Goal: Navigation & Orientation: Find specific page/section

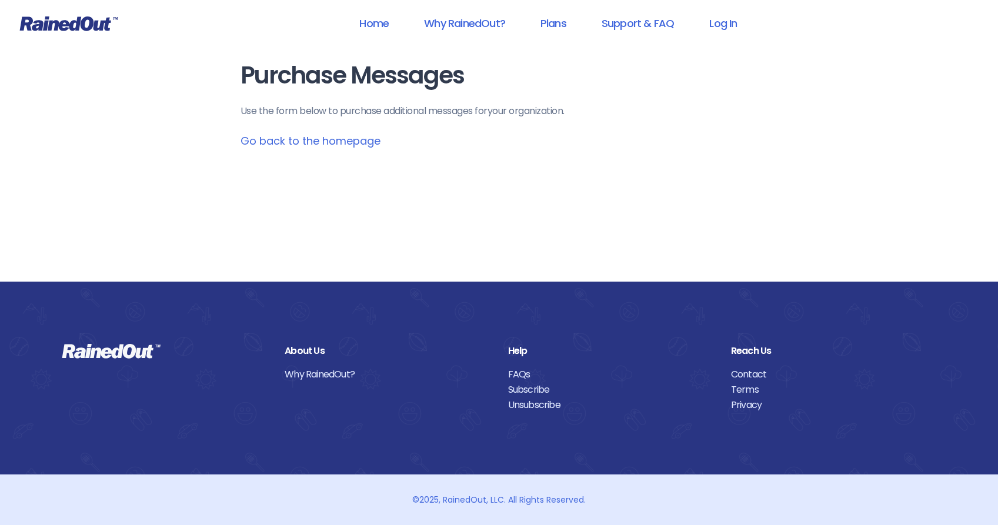
click at [350, 141] on link "Go back to the homepage" at bounding box center [310, 140] width 140 height 15
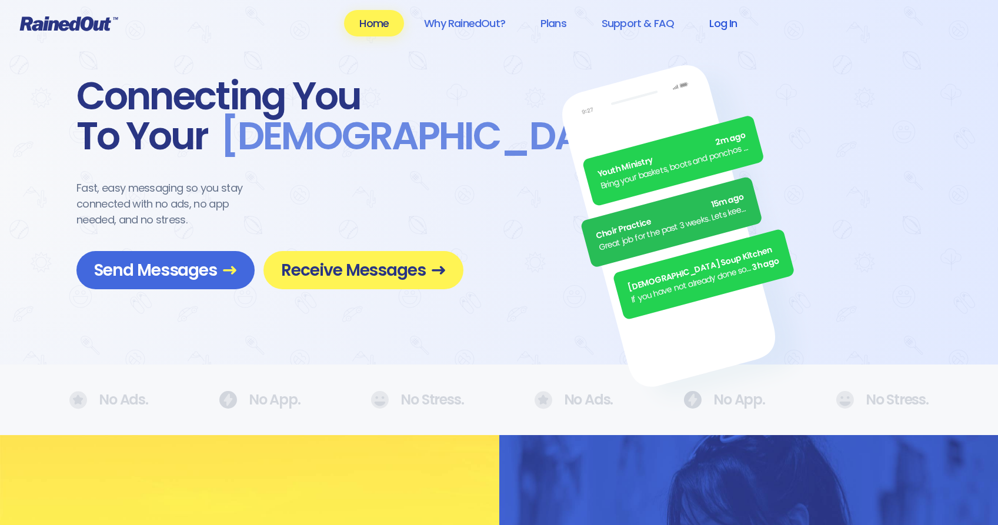
click at [706, 22] on link "Log In" at bounding box center [723, 23] width 58 height 26
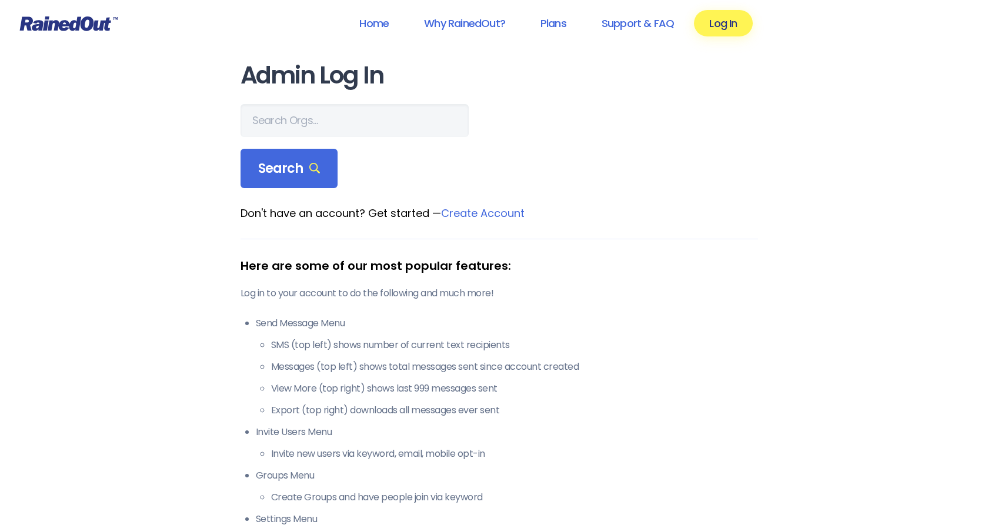
click at [487, 213] on link "Create Account" at bounding box center [482, 213] width 83 height 15
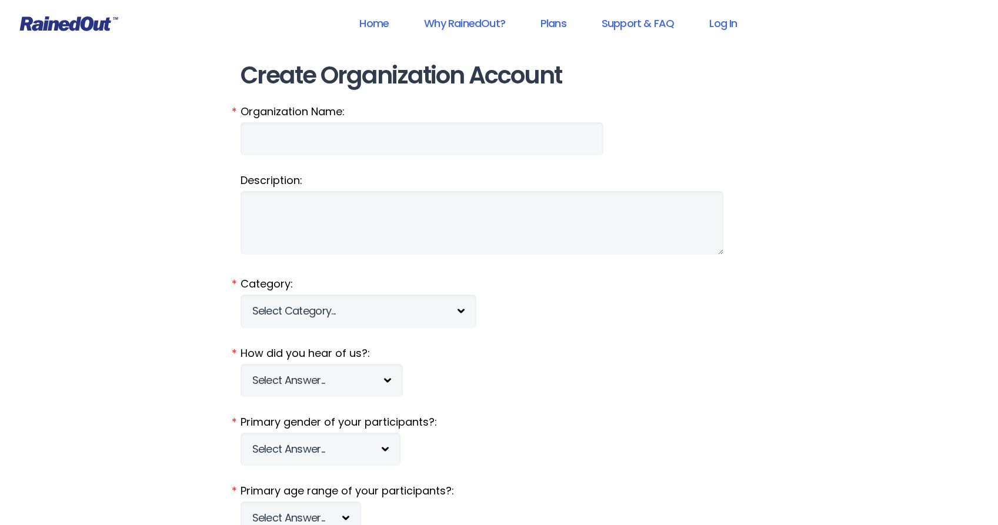
click at [79, 22] on icon at bounding box center [69, 23] width 98 height 15
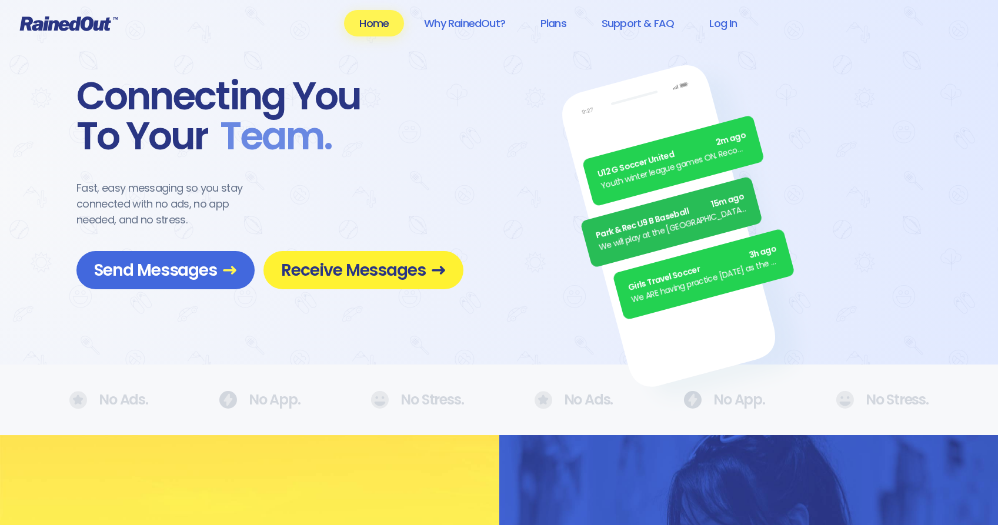
click at [359, 265] on span "Receive Messages" at bounding box center [363, 270] width 165 height 21
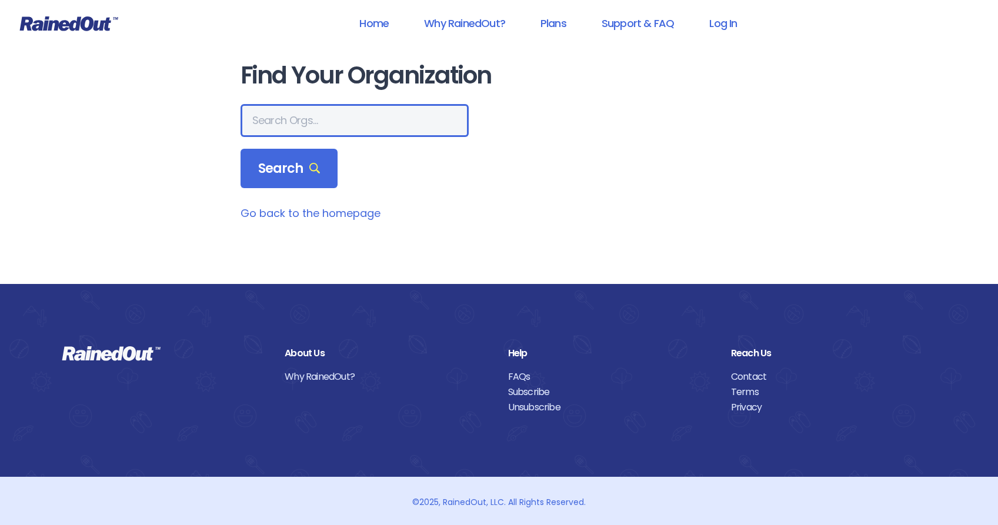
click at [300, 121] on input "text" at bounding box center [354, 120] width 228 height 33
